Goal: Information Seeking & Learning: Find specific fact

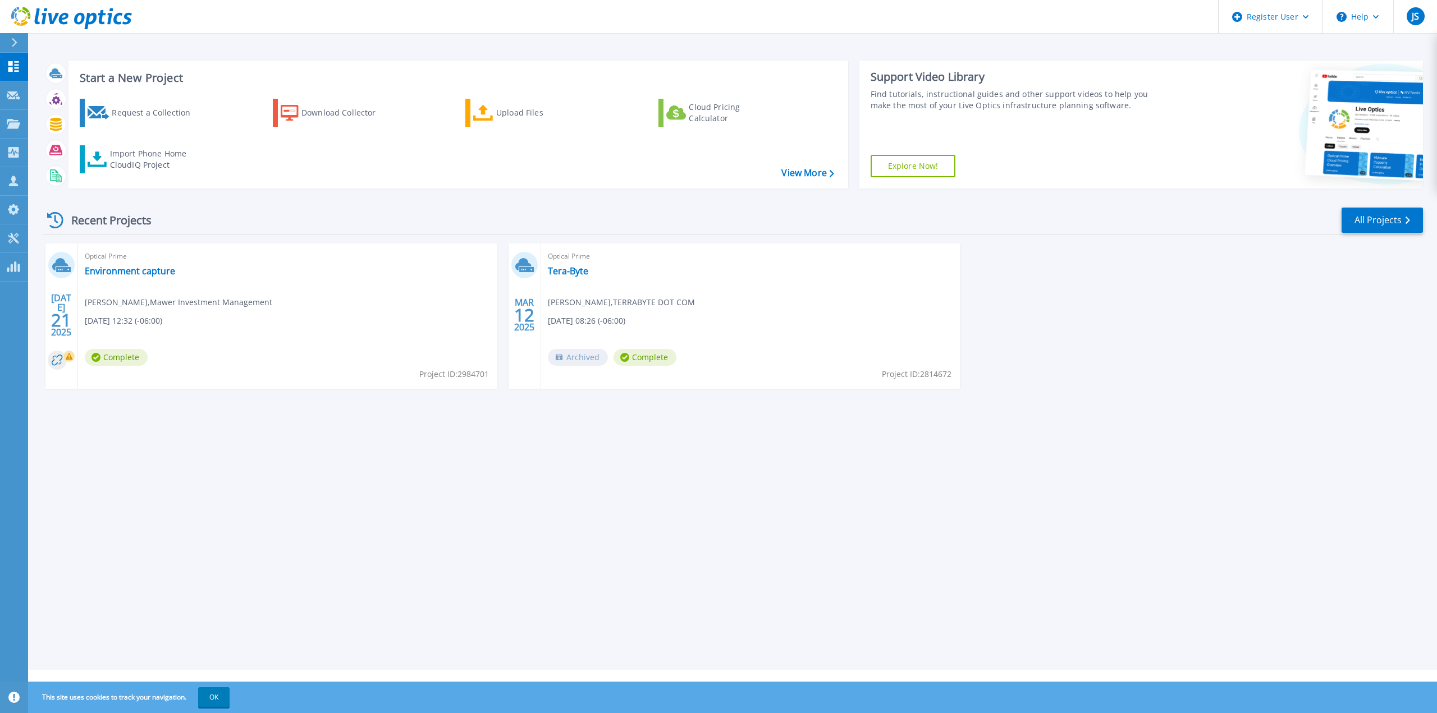
drag, startPoint x: 19, startPoint y: 43, endPoint x: 47, endPoint y: 45, distance: 27.6
click at [19, 43] on div at bounding box center [19, 42] width 18 height 19
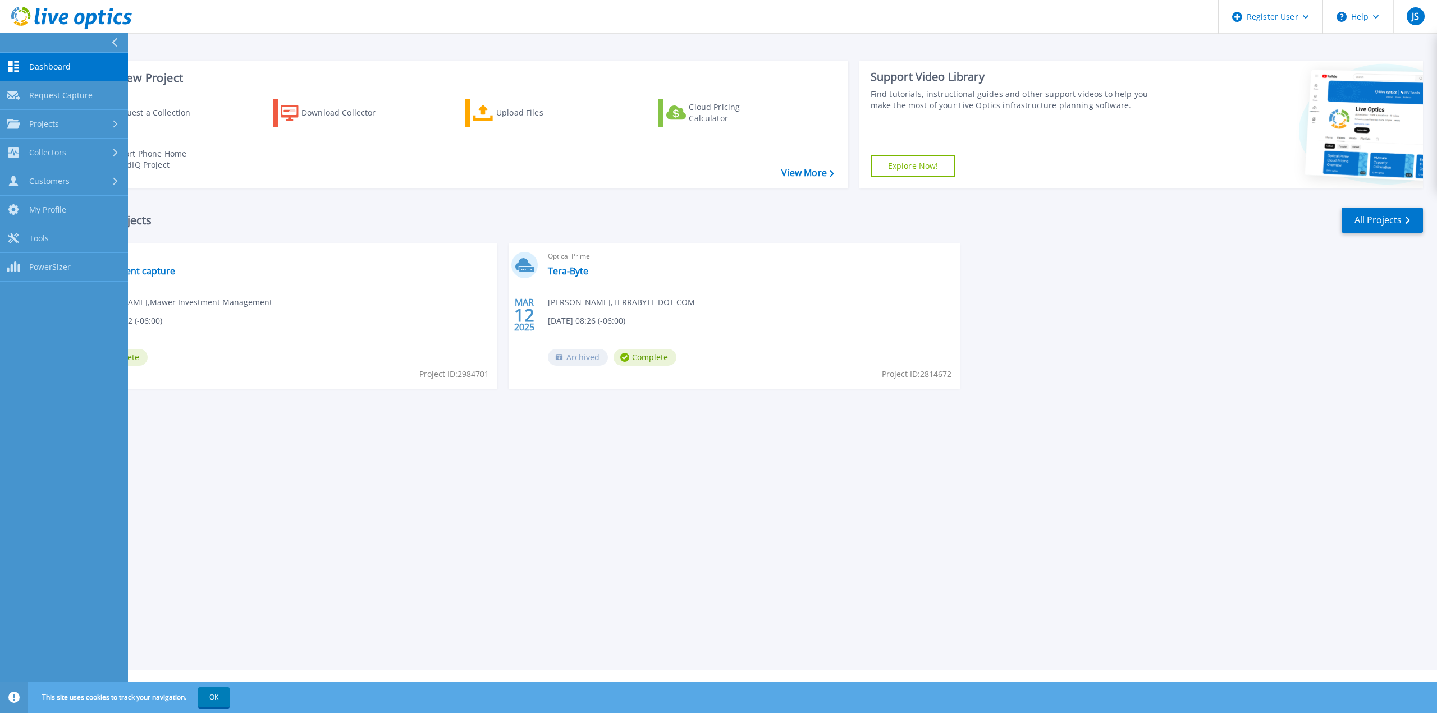
click at [62, 65] on span "Dashboard" at bounding box center [50, 67] width 42 height 10
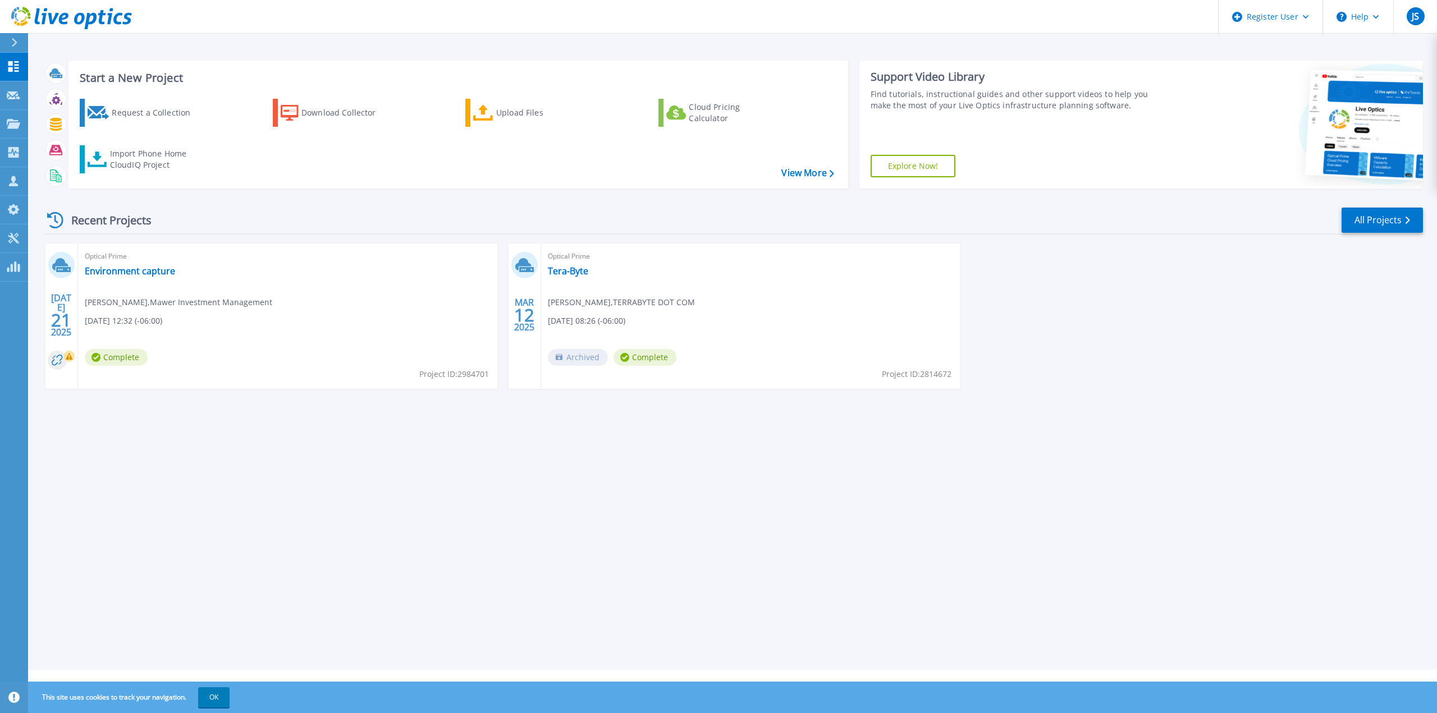
click at [16, 44] on icon at bounding box center [14, 42] width 6 height 9
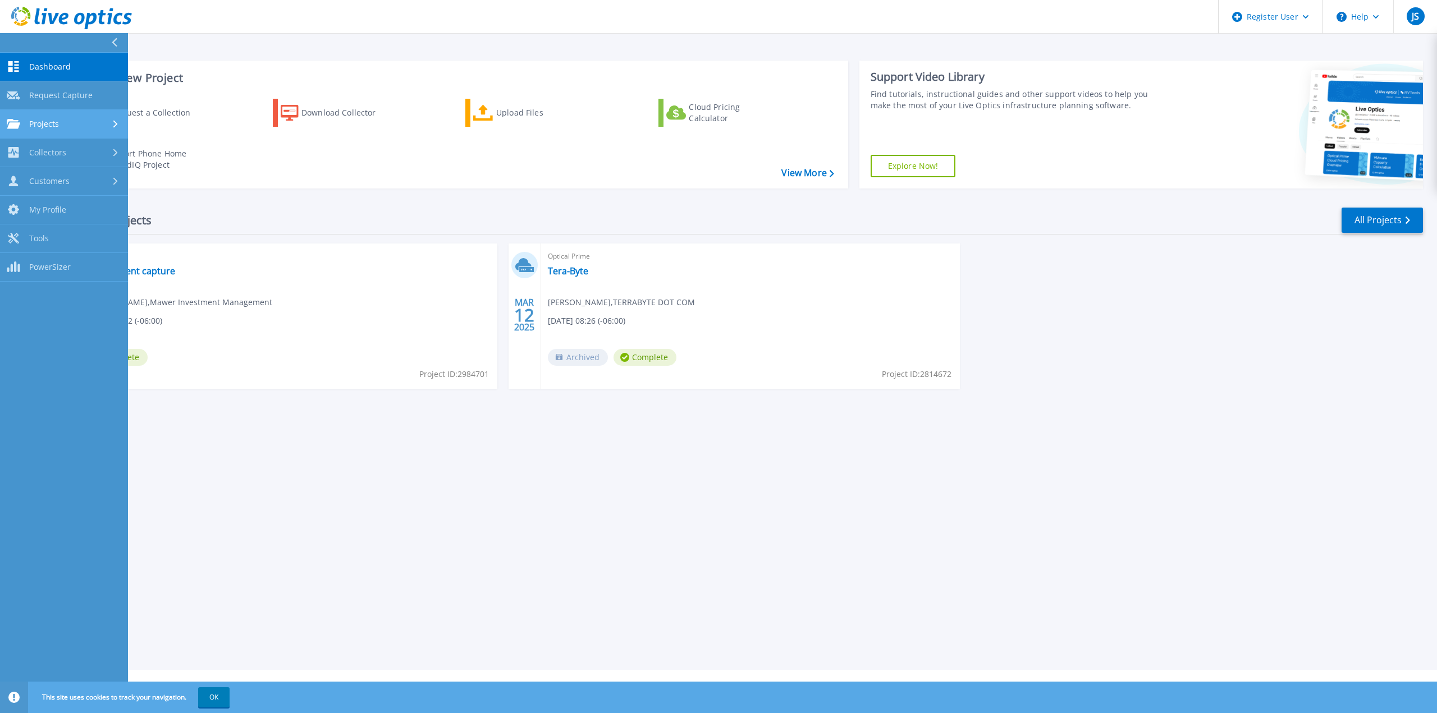
click at [63, 116] on link "Projects Projects" at bounding box center [64, 124] width 128 height 29
click at [89, 144] on link "Search Projects" at bounding box center [64, 153] width 128 height 29
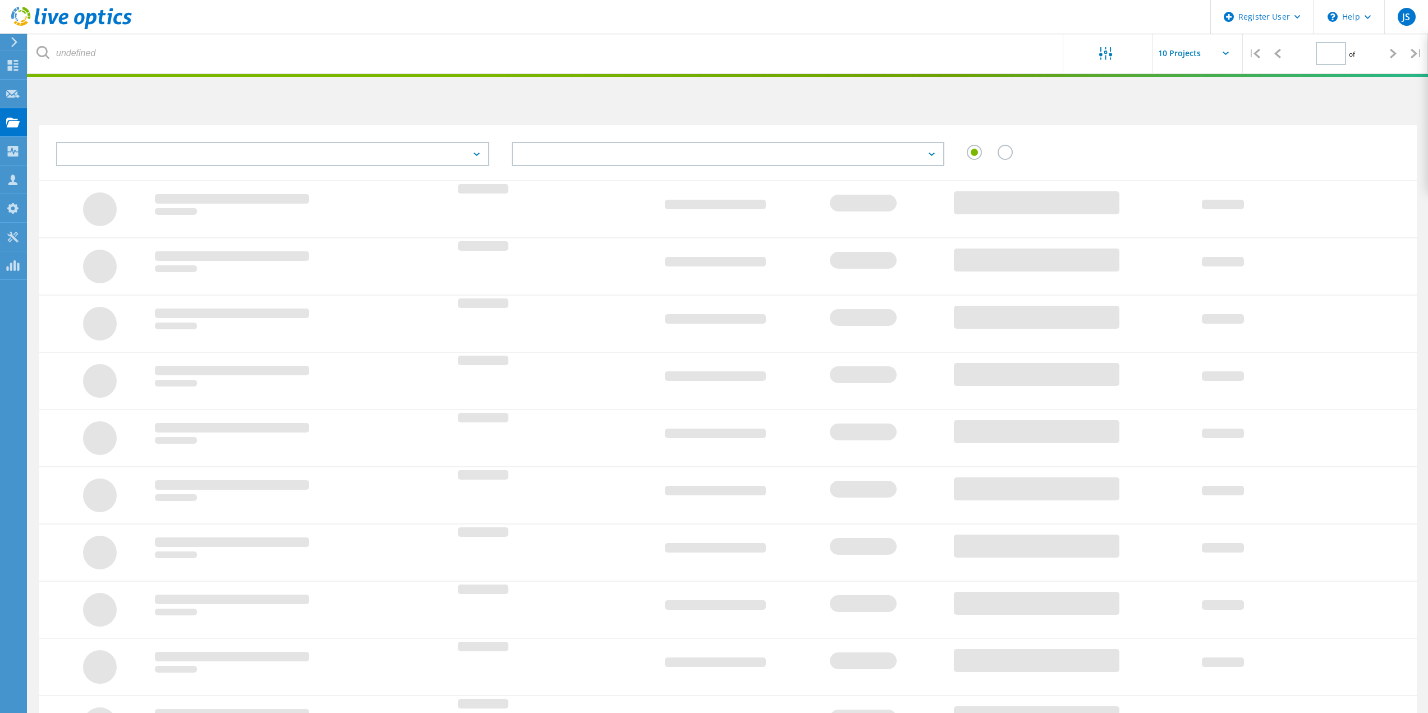
type input "1"
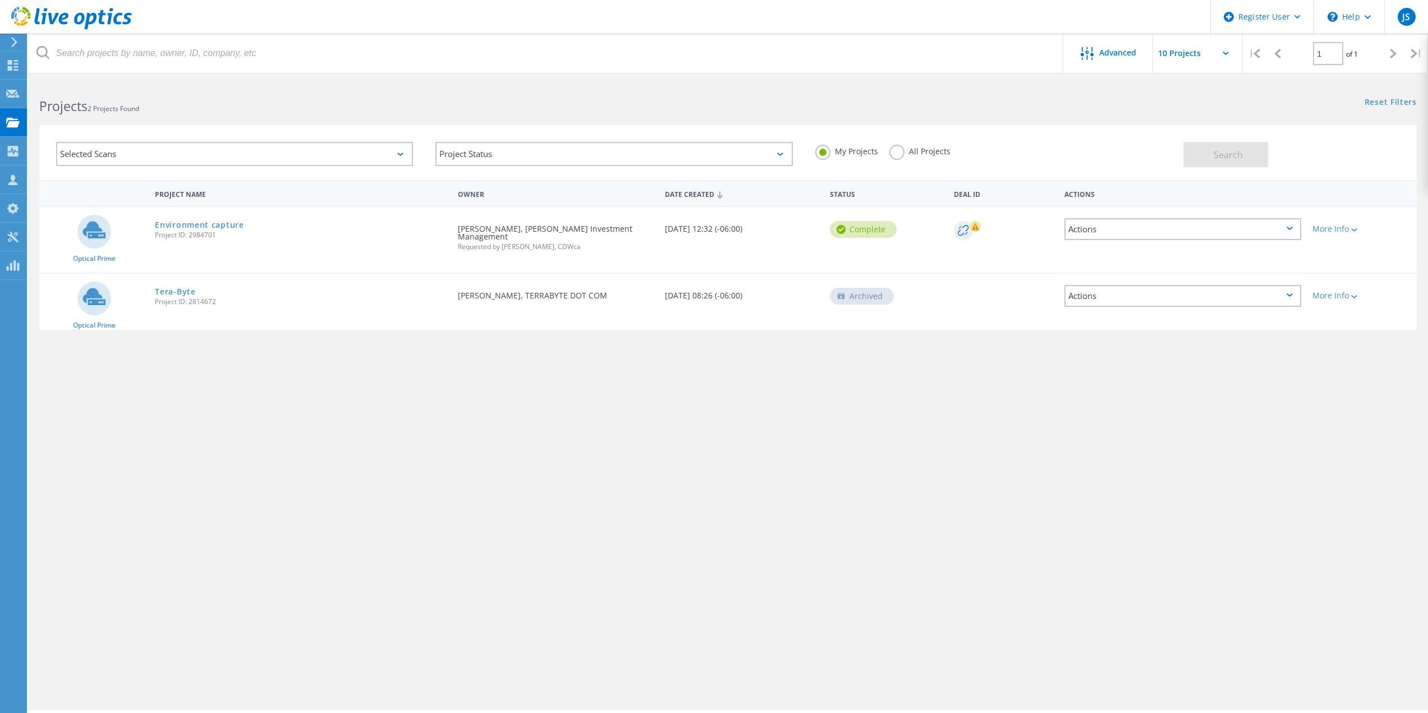
click at [925, 153] on label "All Projects" at bounding box center [919, 150] width 61 height 11
click at [0, 0] on input "All Projects" at bounding box center [0, 0] width 0 height 0
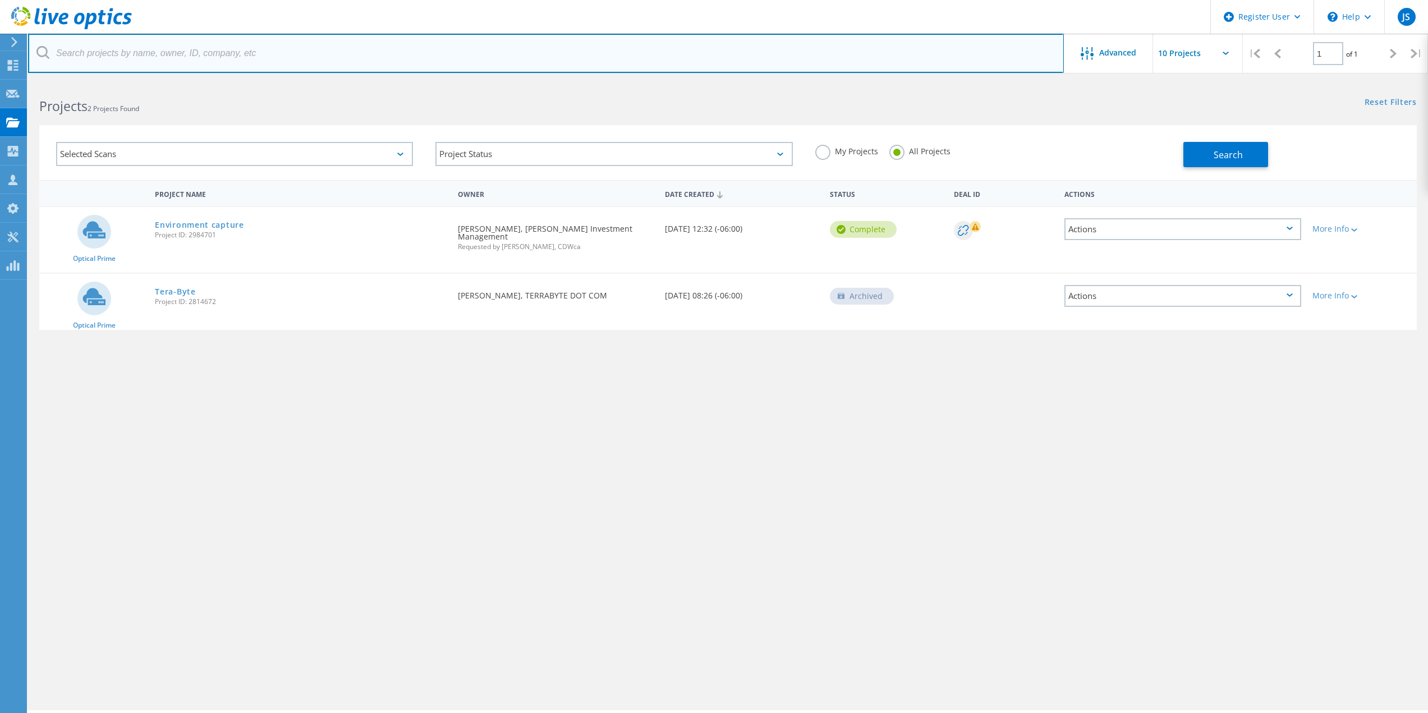
click at [134, 56] on input "text" at bounding box center [546, 53] width 1036 height 39
click at [273, 63] on input "text" at bounding box center [546, 53] width 1036 height 39
paste input "hris.davis@hakai.org"
type input "chris.davis@hakai.org"
